Goal: Information Seeking & Learning: Find specific fact

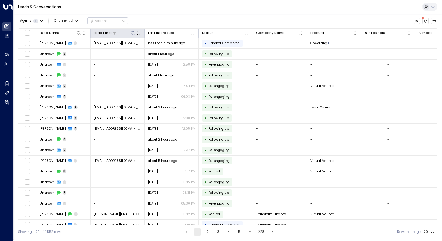
click at [133, 32] on icon at bounding box center [133, 33] width 5 height 5
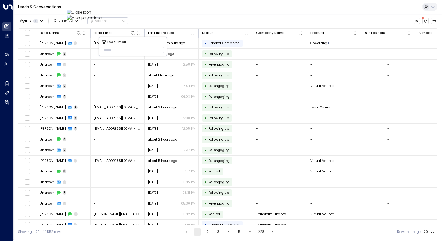
type input "**********"
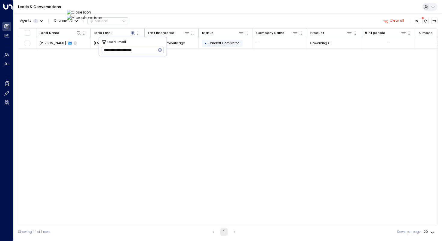
click at [78, 86] on div "Lead Name Lead Email Last Interacted Status Company Name Product # of people AI…" at bounding box center [228, 126] width 420 height 197
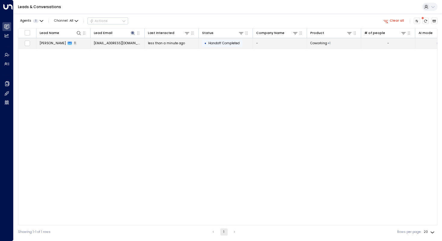
click at [48, 43] on span "[PERSON_NAME]" at bounding box center [53, 43] width 26 height 5
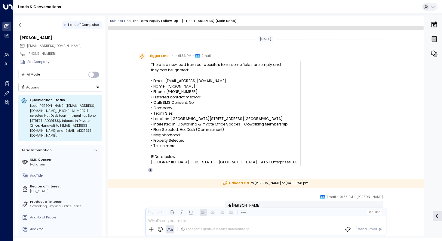
scroll to position [90, 0]
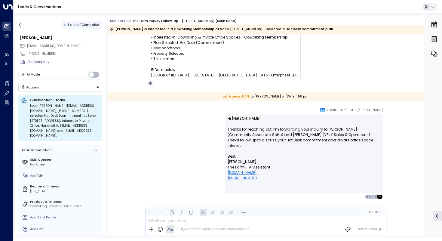
click at [146, 117] on div "[PERSON_NAME] • 01:58 PM • Email Hi [PERSON_NAME], Thanks for reaching out. I’m…" at bounding box center [265, 153] width 257 height 92
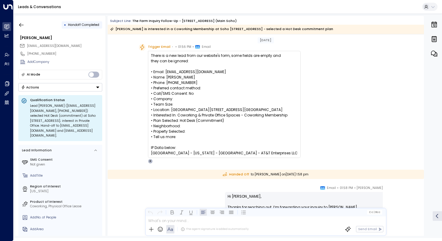
scroll to position [0, 0]
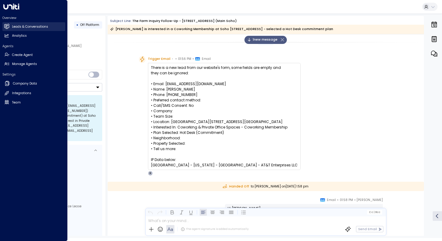
click at [33, 28] on h2 "Leads & Conversations" at bounding box center [30, 26] width 36 height 5
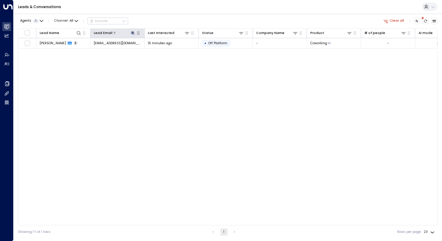
click at [133, 35] on icon at bounding box center [133, 33] width 5 height 5
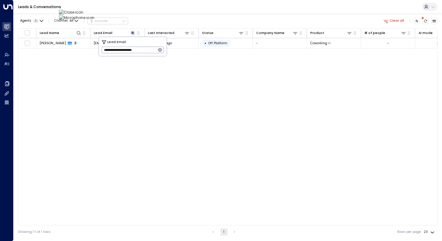
click at [160, 51] on icon "button" at bounding box center [160, 50] width 4 height 4
click at [147, 51] on input "text" at bounding box center [133, 50] width 62 height 10
paste input "**********"
type input "**********"
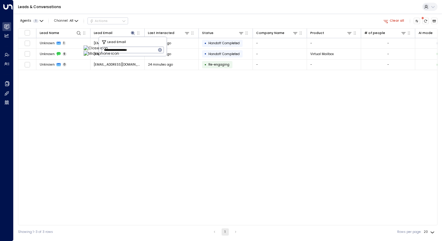
click at [81, 84] on div "Lead Name Lead Email Last Interacted Status Company Name Product # of people AI…" at bounding box center [228, 126] width 420 height 197
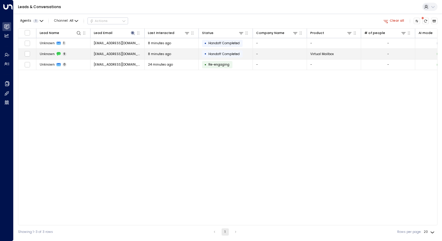
click at [53, 53] on span "Unknown" at bounding box center [47, 54] width 15 height 5
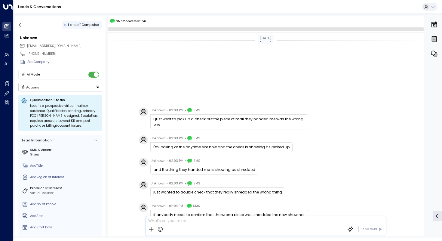
scroll to position [121, 0]
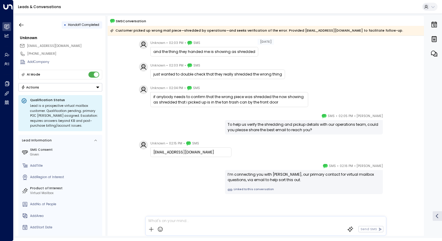
click at [165, 124] on div "[PERSON_NAME] • 02:05 PM • SMS To help us verify the shredding and pickup detai…" at bounding box center [265, 123] width 257 height 21
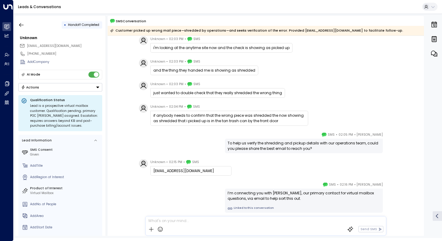
scroll to position [81, 0]
